Goal: Task Accomplishment & Management: Use online tool/utility

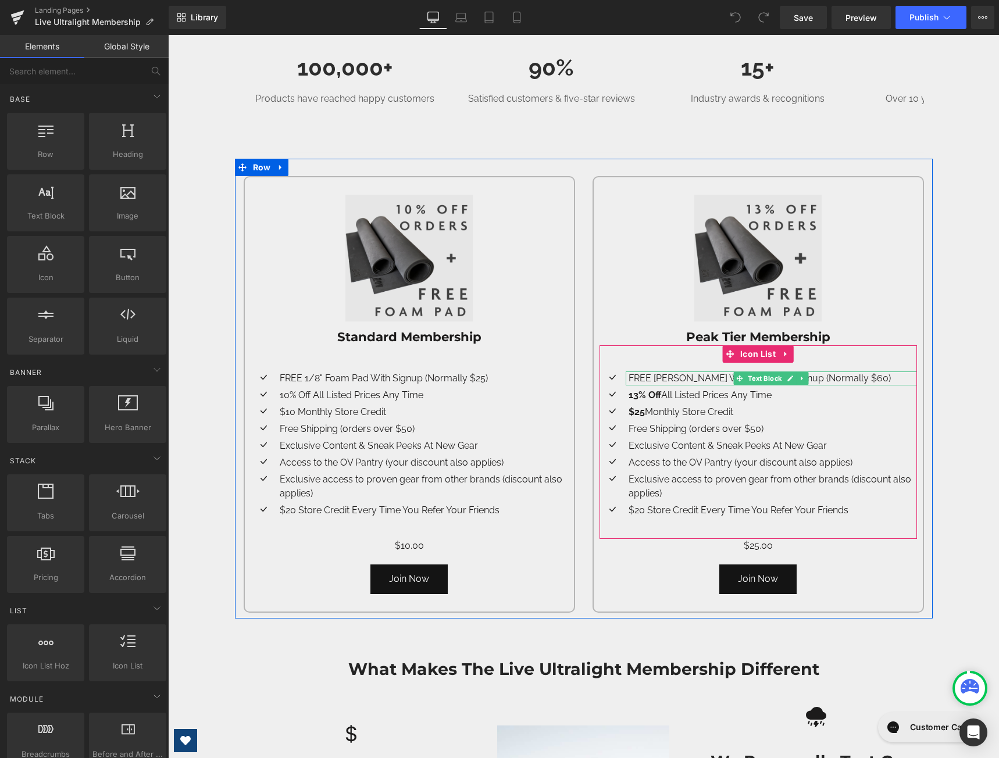
click at [703, 379] on p "FREE [PERSON_NAME] Wool Tee With Signup (Normally $60)" at bounding box center [773, 379] width 288 height 14
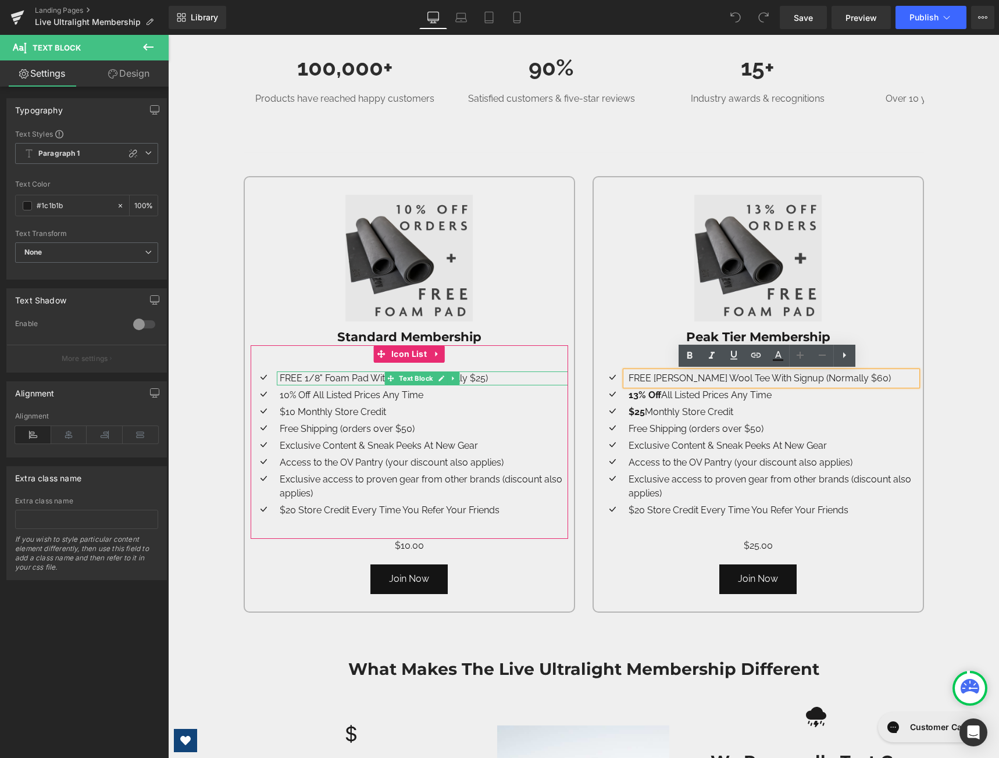
click at [487, 377] on p "FREE 1/8" Foam Pad With Signup (Normally $25)" at bounding box center [424, 379] width 288 height 14
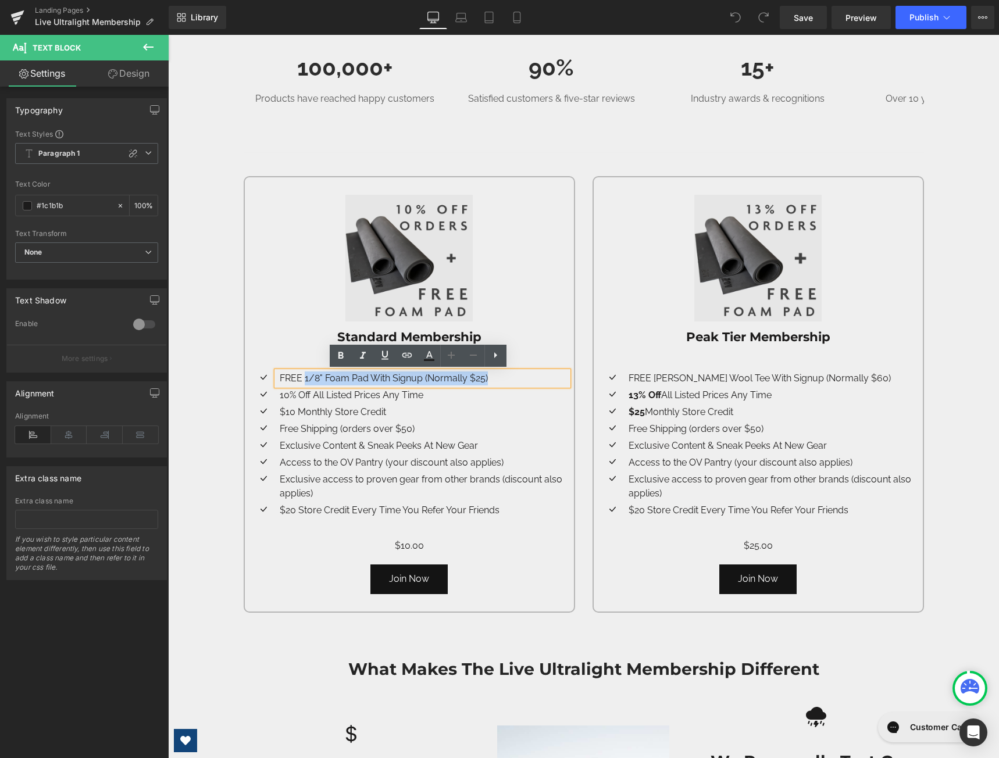
drag, startPoint x: 487, startPoint y: 377, endPoint x: 301, endPoint y: 382, distance: 186.8
click at [301, 382] on p "FREE 1/8" Foam Pad With Signup (Normally $25)" at bounding box center [424, 379] width 288 height 14
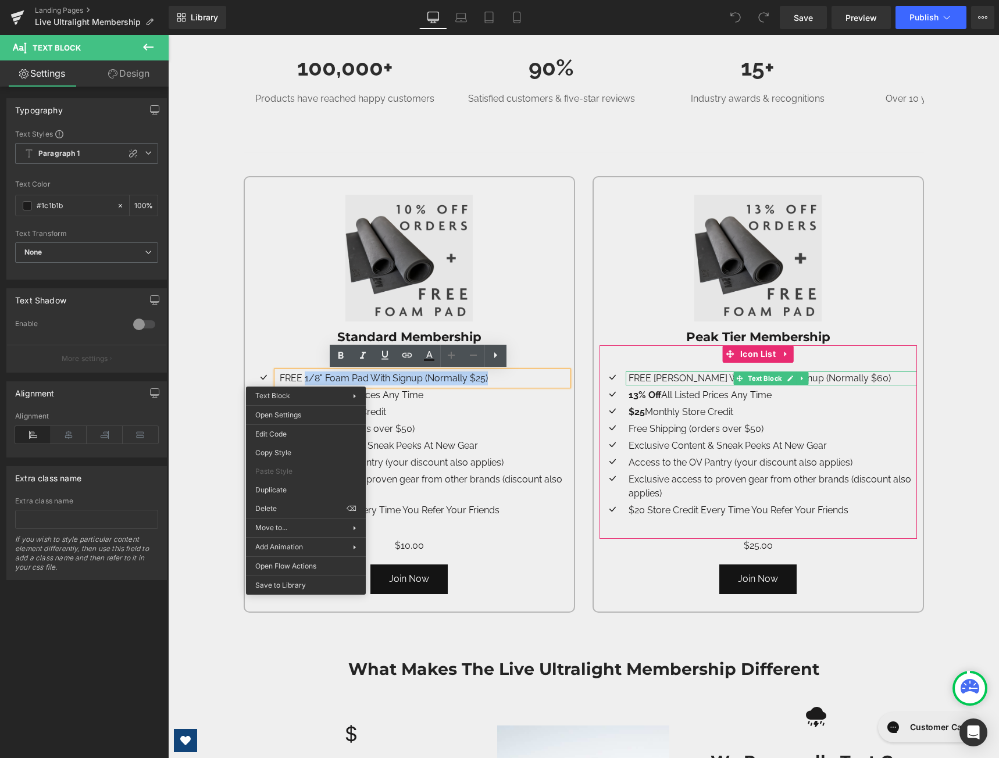
click at [832, 376] on p "FREE [PERSON_NAME] Wool Tee With Signup (Normally $60)" at bounding box center [773, 379] width 288 height 14
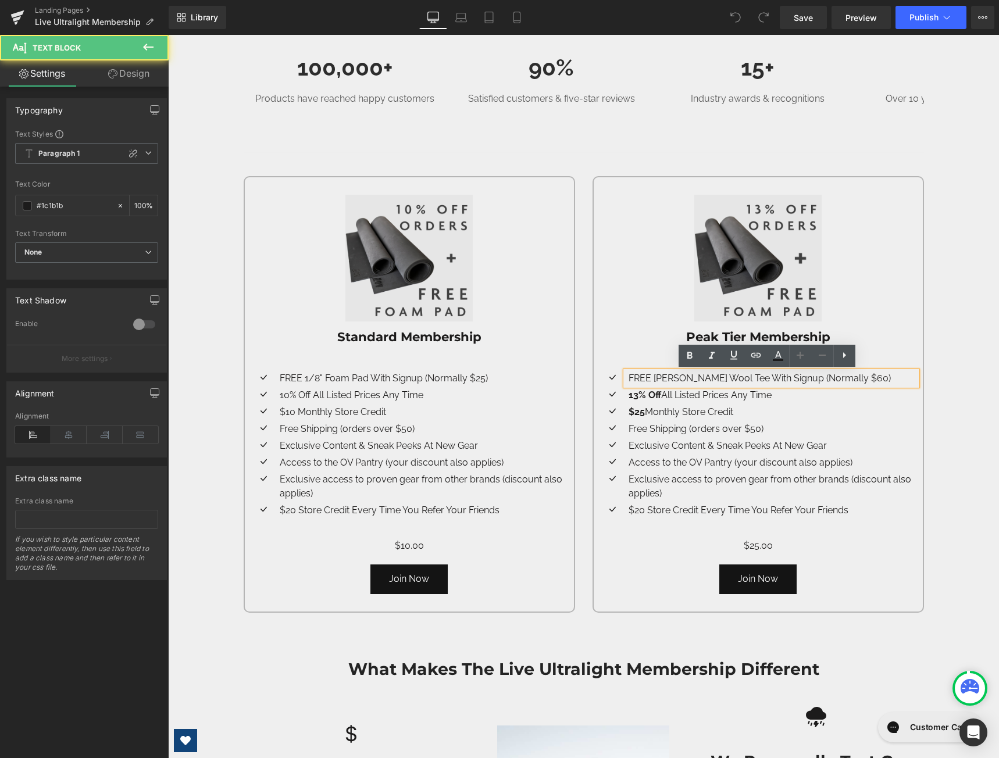
click at [863, 379] on p "FREE [PERSON_NAME] Wool Tee With Signup (Normally $60)" at bounding box center [773, 379] width 288 height 14
drag, startPoint x: 741, startPoint y: 379, endPoint x: 651, endPoint y: 384, distance: 90.3
click at [651, 384] on p "FREE [PERSON_NAME] Wool Tee With Signup (Normally $60)" at bounding box center [773, 379] width 288 height 14
drag, startPoint x: 829, startPoint y: 382, endPoint x: 822, endPoint y: 380, distance: 7.2
click at [822, 380] on p "FREE 1/8" Foam Pad With Signup (Normally $60)" at bounding box center [773, 379] width 288 height 14
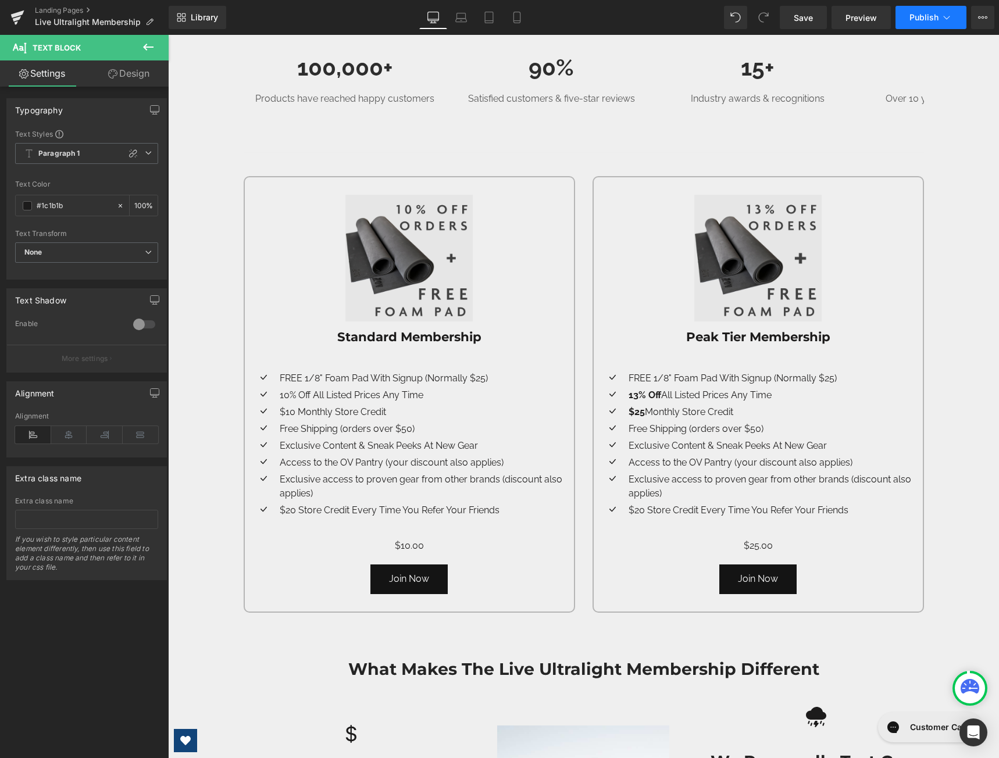
click at [922, 20] on span "Publish" at bounding box center [924, 17] width 29 height 9
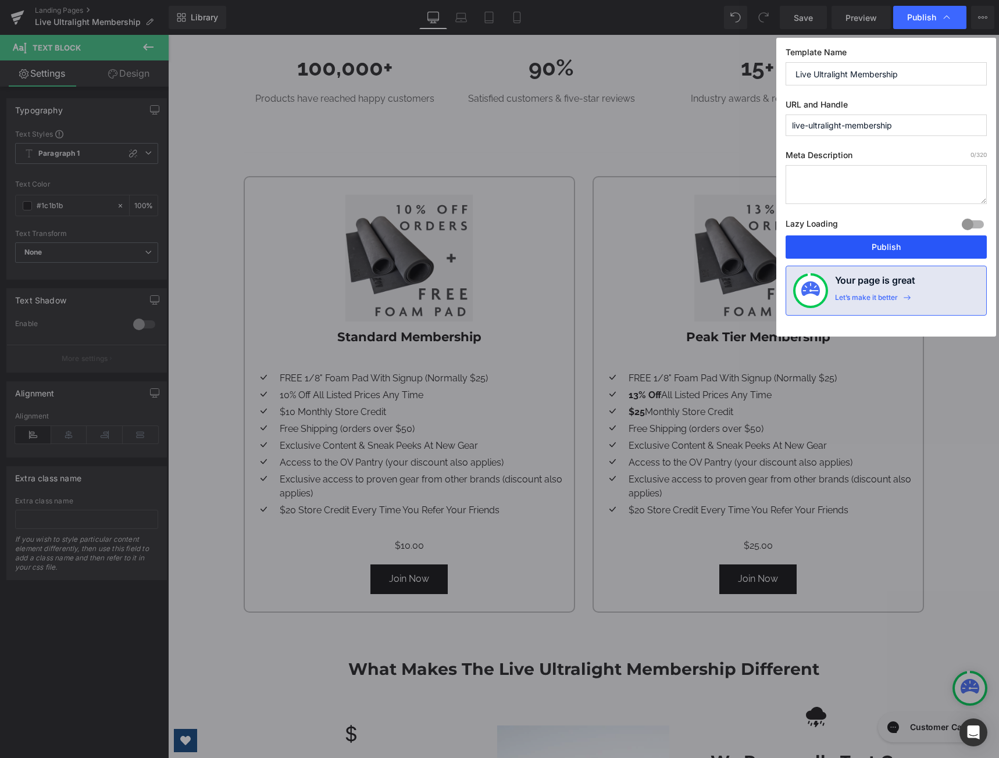
drag, startPoint x: 894, startPoint y: 243, endPoint x: 831, endPoint y: 348, distance: 122.7
click at [894, 243] on button "Publish" at bounding box center [886, 247] width 201 height 23
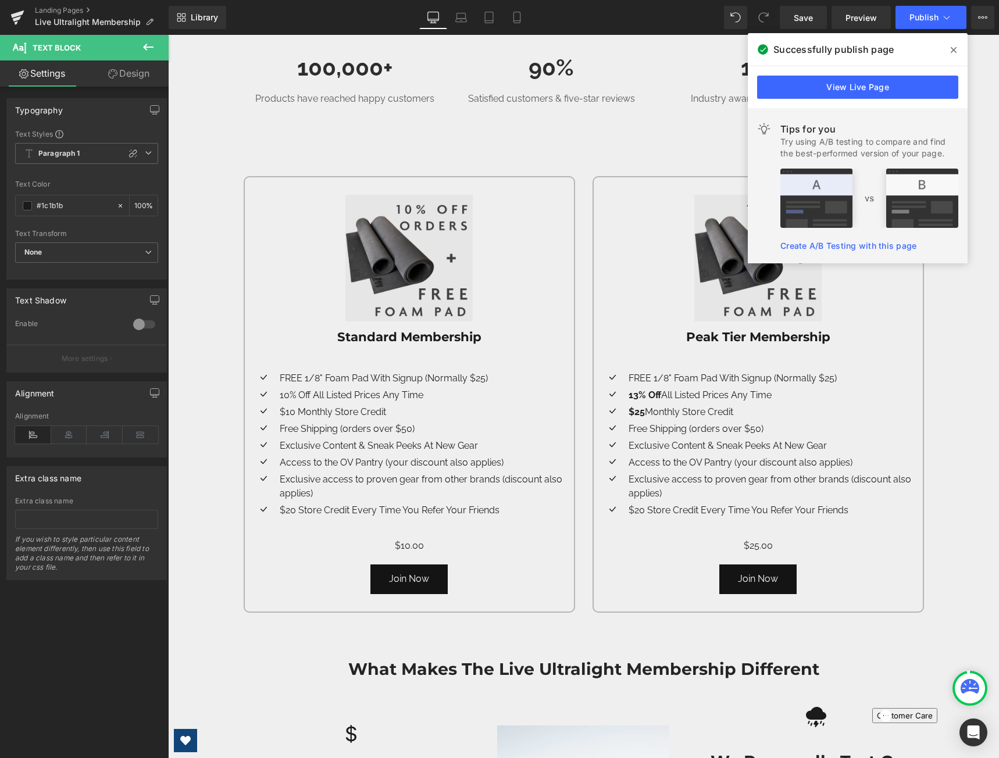
click at [222, 156] on div "The Live Ultralight Membership Heading A Free Savings Account For Gear That Giv…" at bounding box center [583, 730] width 831 height 2389
